Goal: Use online tool/utility: Utilize a website feature to perform a specific function

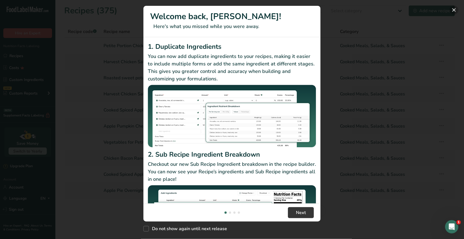
click at [456, 9] on button "New Features" at bounding box center [454, 10] width 9 height 9
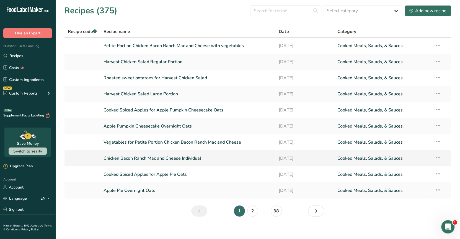
click at [183, 160] on link "Chicken Bacon Ranch Mac and Cheese Individual" at bounding box center [188, 158] width 169 height 12
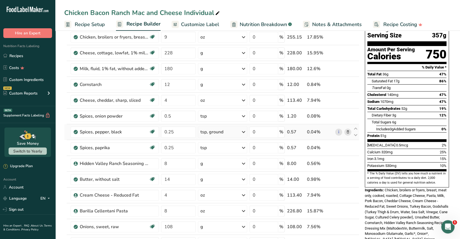
scroll to position [55, 0]
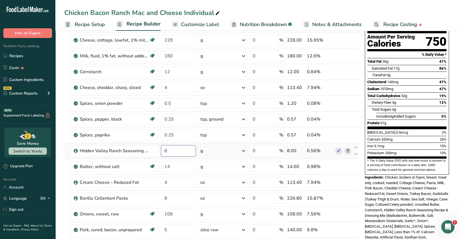
click at [170, 150] on input "8" at bounding box center [178, 150] width 35 height 11
type input "13"
click at [155, 199] on div "Ingredient * Amount * Unit * Waste * .a-a{fill:#347362;}.b-a{fill:#fff;} Grams …" at bounding box center [211, 154] width 295 height 299
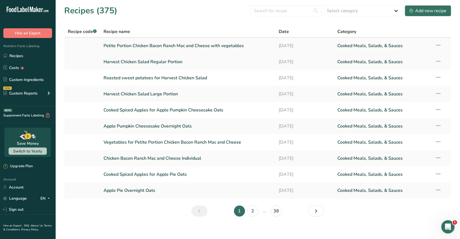
click at [176, 48] on link "Petite Portion Chicken Bacon Ranch Mac and Cheese with vegetables" at bounding box center [188, 46] width 169 height 12
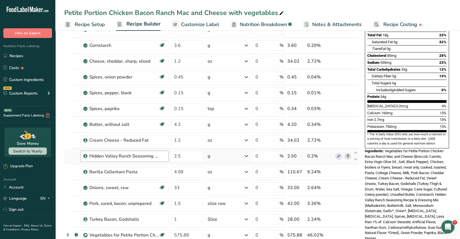
scroll to position [111, 0]
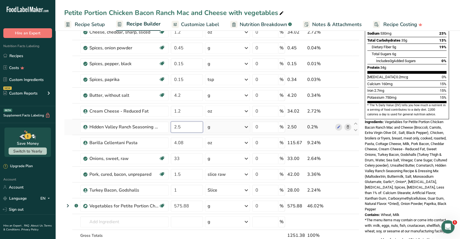
click at [181, 126] on input "2.5" at bounding box center [187, 126] width 32 height 11
type input "2"
type input "4"
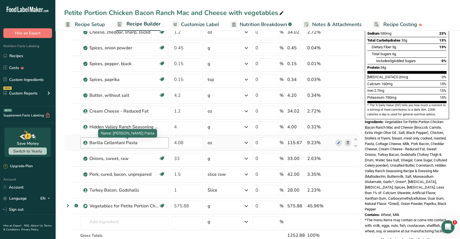
click at [151, 143] on div "Ingredient * Amount * Unit * Waste * .a-a{fill:#347362;}.b-a{fill:#fff;} Grams …" at bounding box center [211, 106] width 295 height 315
